Goal: Information Seeking & Learning: Check status

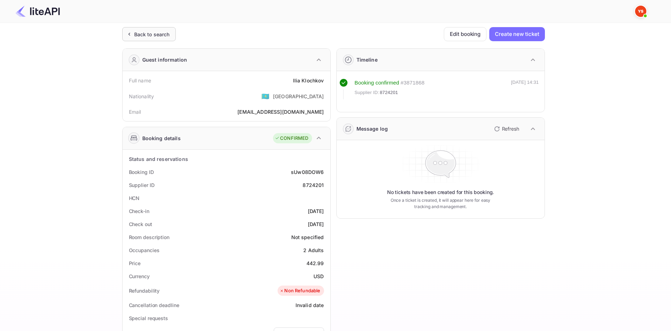
click at [156, 38] on div "Back to search" at bounding box center [149, 34] width 54 height 14
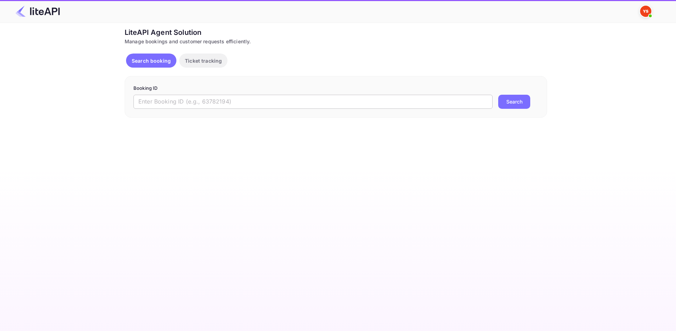
click at [192, 105] on input "text" at bounding box center [312, 102] width 359 height 14
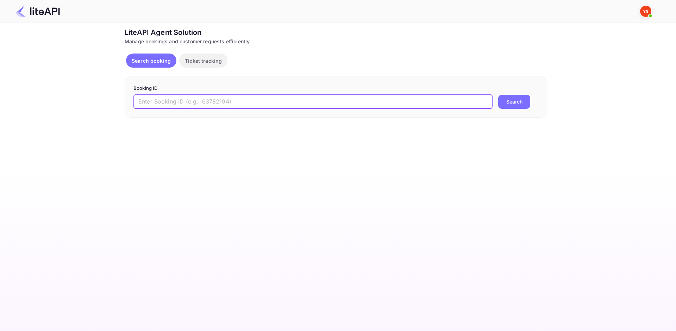
paste input "8775304"
type input "8775304"
click at [515, 104] on button "Search" at bounding box center [514, 102] width 32 height 14
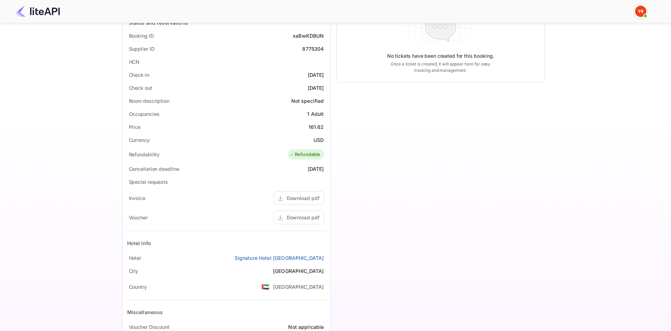
scroll to position [176, 0]
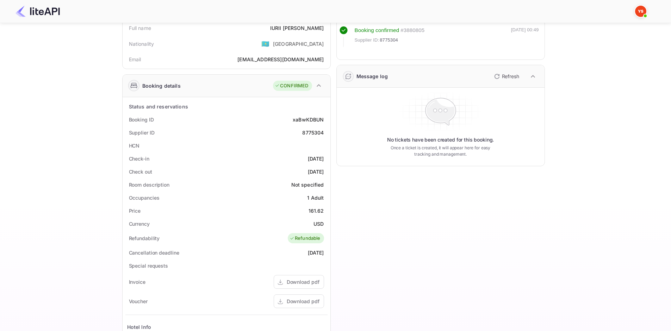
scroll to position [35, 0]
